Goal: Task Accomplishment & Management: Manage account settings

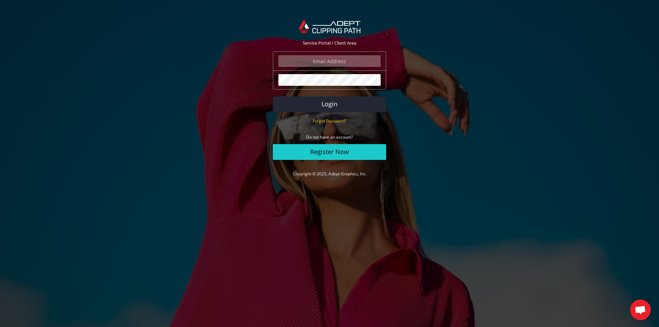
type input "[EMAIL_ADDRESS][DOMAIN_NAME]"
click at [195, 116] on section "Service Portal / Client Area [EMAIL_ADDRESS][DOMAIN_NAME] The login field is re…" at bounding box center [329, 98] width 659 height 177
click at [195, 109] on section "Service Portal / Client Area [EMAIL_ADDRESS][DOMAIN_NAME] The login field is re…" at bounding box center [329, 98] width 659 height 177
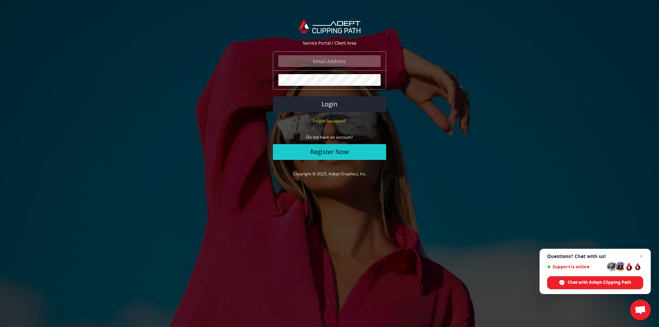
type input "[EMAIL_ADDRESS][DOMAIN_NAME]"
click at [525, 99] on section "Service Portal / Client Area [EMAIL_ADDRESS][DOMAIN_NAME] The login field is re…" at bounding box center [329, 98] width 659 height 177
click at [337, 104] on button "Login" at bounding box center [329, 104] width 113 height 16
